Goal: Answer question/provide support: Answer question/provide support

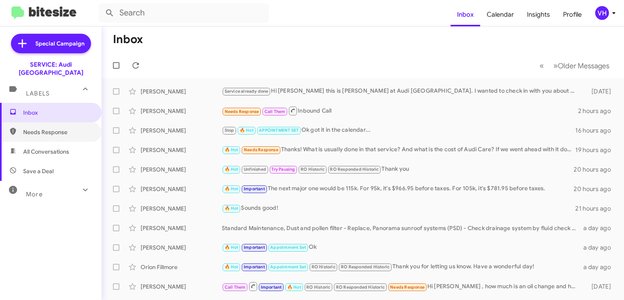
click at [49, 128] on span "Needs Response" at bounding box center [57, 132] width 69 height 8
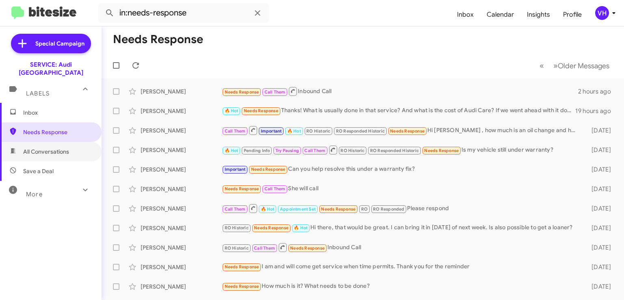
click at [48, 147] on span "All Conversations" at bounding box center [46, 151] width 46 height 8
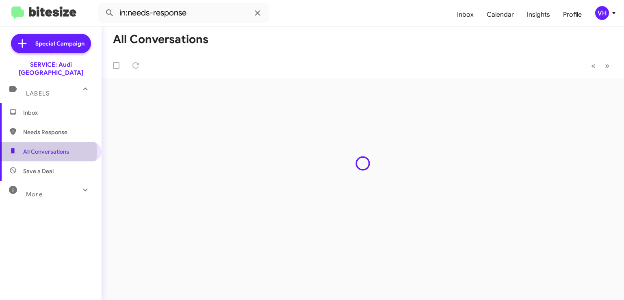
type input "in:all-conversations"
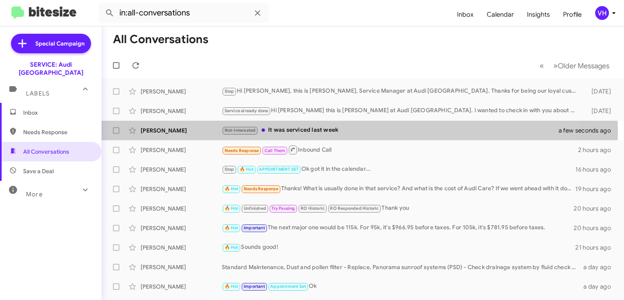
click at [341, 131] on div "Not-Interested It was serviced last week" at bounding box center [395, 129] width 347 height 9
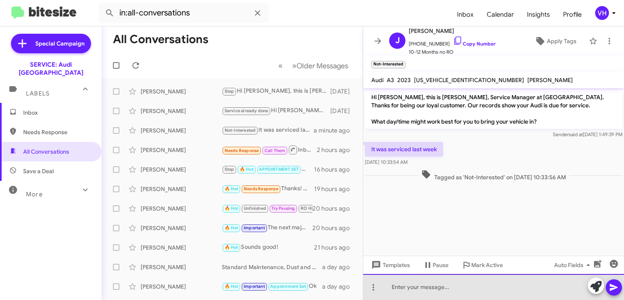
click at [463, 290] on div at bounding box center [493, 287] width 261 height 26
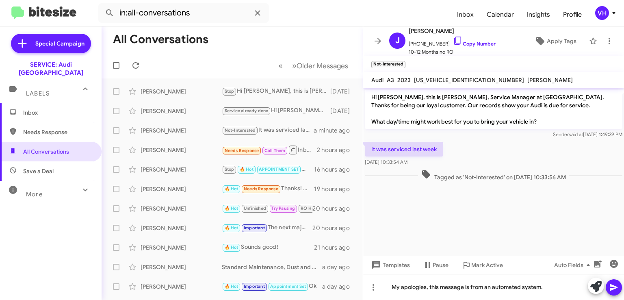
click at [444, 79] on span "WAUHUDGY6PA104858" at bounding box center [469, 79] width 110 height 7
copy span "WAUHUDGY6PA104858"
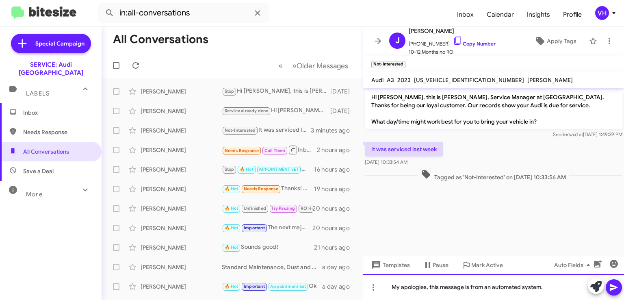
click at [554, 289] on div "My apologies, this message is from an automated system." at bounding box center [493, 287] width 261 height 26
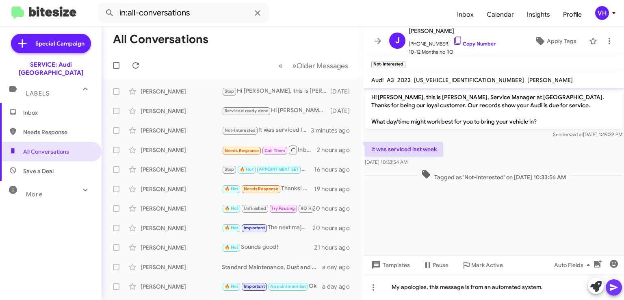
click at [616, 281] on span at bounding box center [614, 287] width 10 height 16
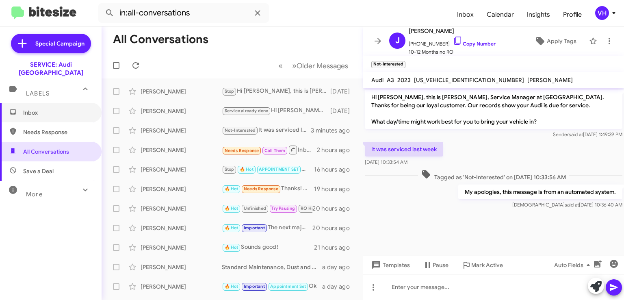
click at [36, 108] on span "Inbox" at bounding box center [57, 112] width 69 height 8
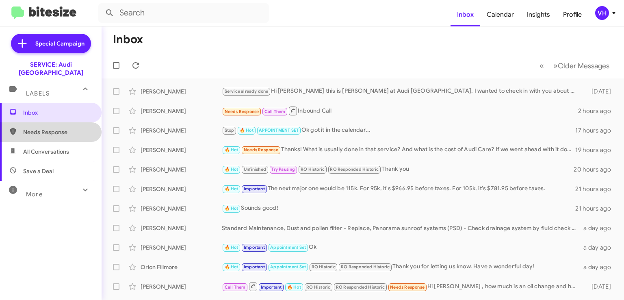
click at [60, 128] on span "Needs Response" at bounding box center [57, 132] width 69 height 8
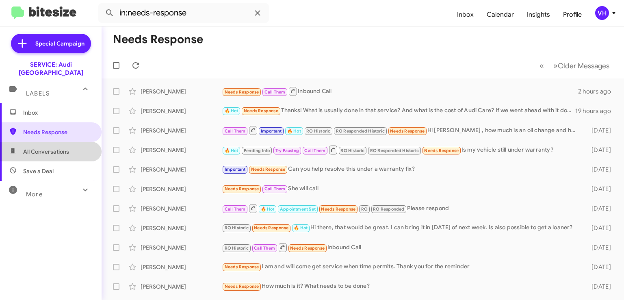
click at [56, 147] on span "All Conversations" at bounding box center [46, 151] width 46 height 8
type input "in:all-conversations"
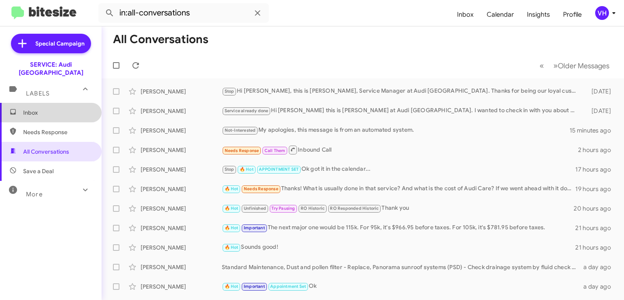
click at [62, 103] on span "Inbox" at bounding box center [51, 112] width 102 height 19
